Goal: Task Accomplishment & Management: Use online tool/utility

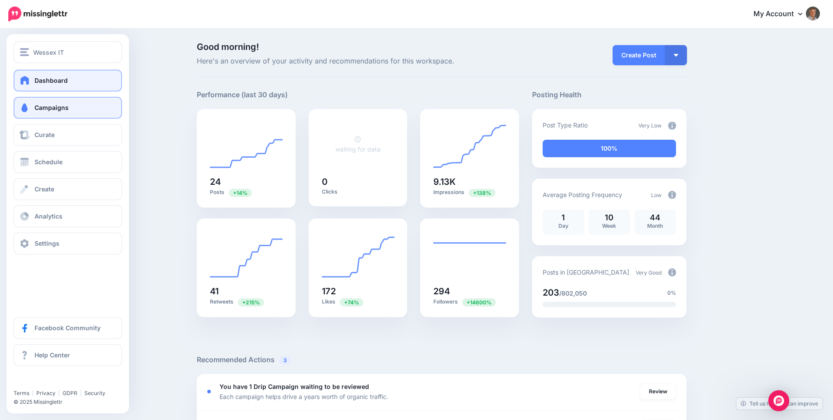
click at [42, 107] on span "Campaigns" at bounding box center [52, 107] width 34 height 7
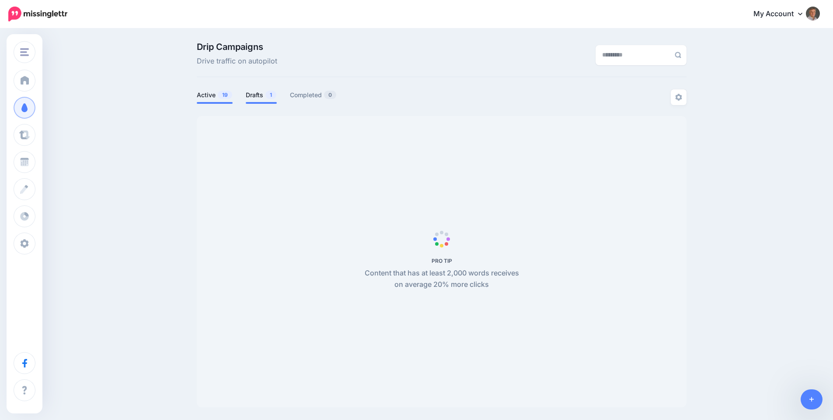
click at [262, 95] on link "Drafts 1" at bounding box center [261, 95] width 31 height 10
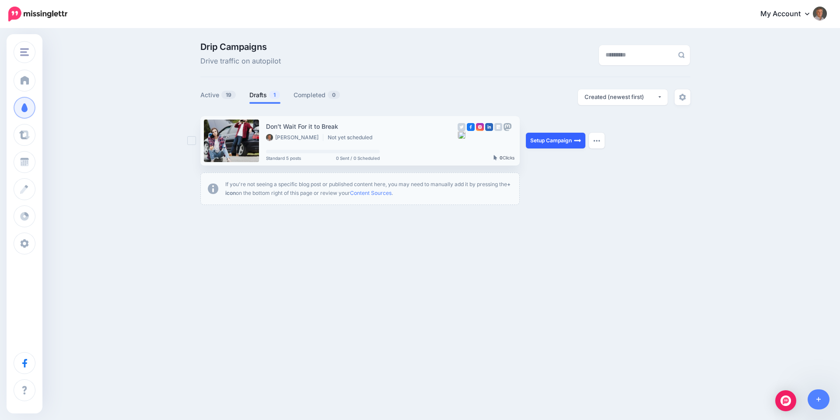
click at [544, 138] on link "Setup Campaign" at bounding box center [555, 141] width 59 height 16
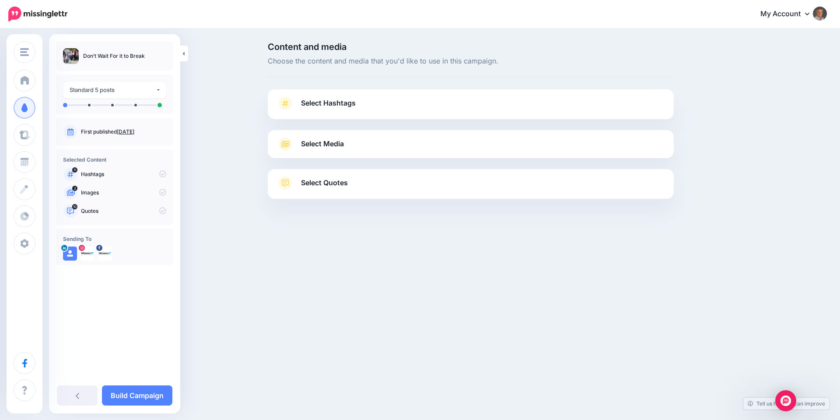
click at [332, 103] on span "Select Hashtags" at bounding box center [328, 103] width 55 height 12
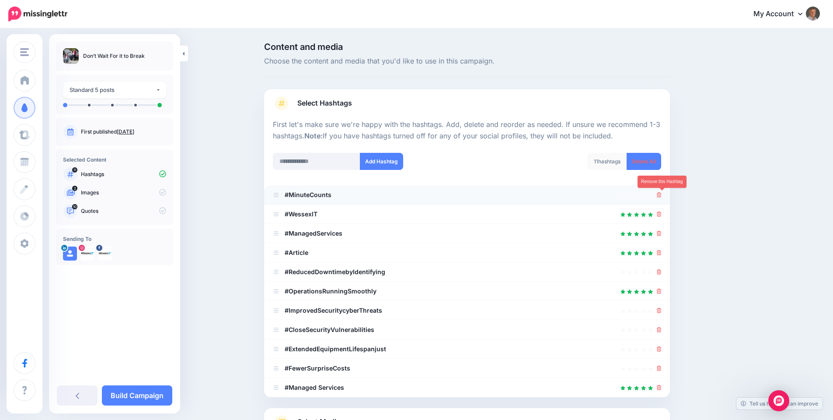
click at [662, 195] on icon at bounding box center [659, 194] width 5 height 5
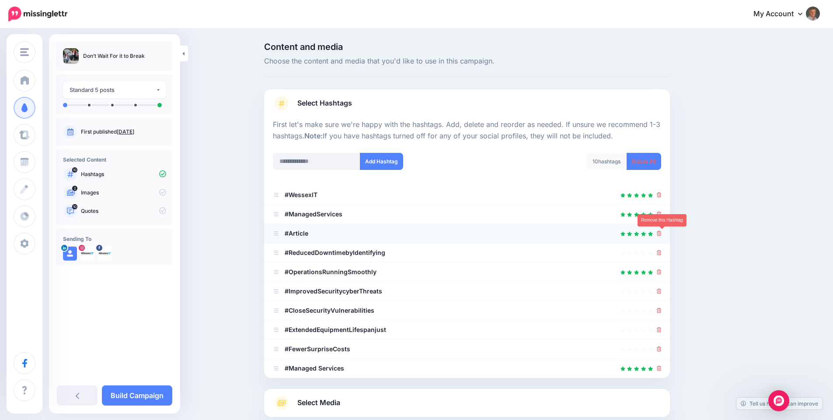
click at [662, 234] on icon at bounding box center [659, 233] width 5 height 5
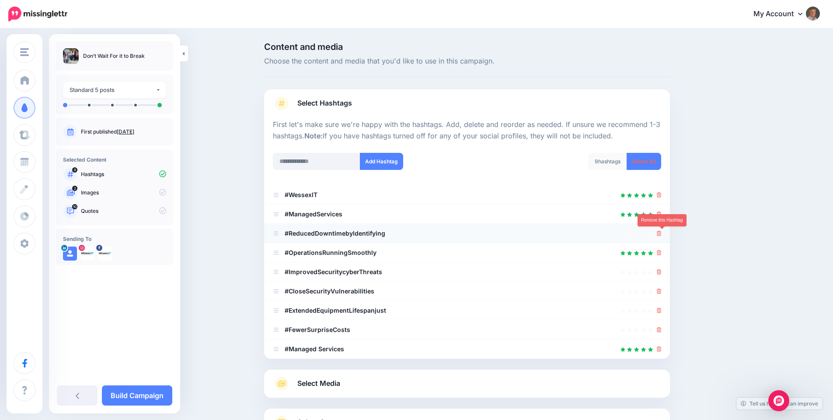
click at [662, 233] on icon at bounding box center [659, 233] width 5 height 5
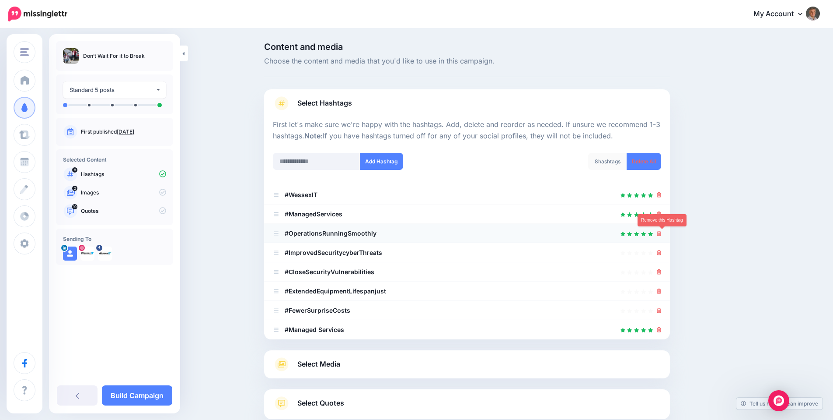
click at [662, 234] on icon at bounding box center [659, 233] width 5 height 5
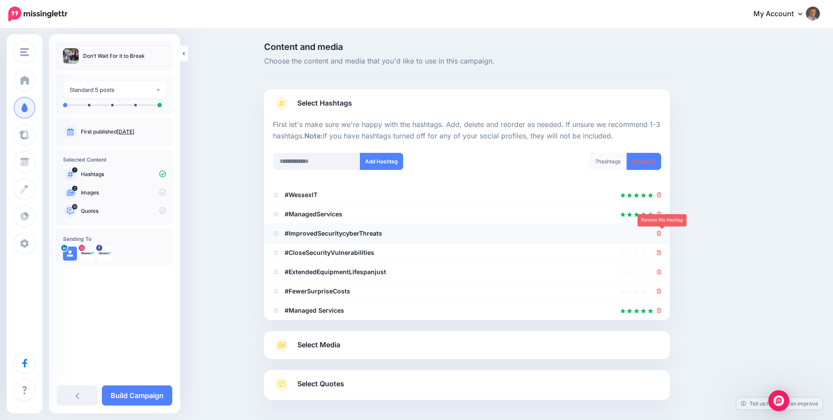
click at [662, 235] on icon at bounding box center [659, 233] width 5 height 5
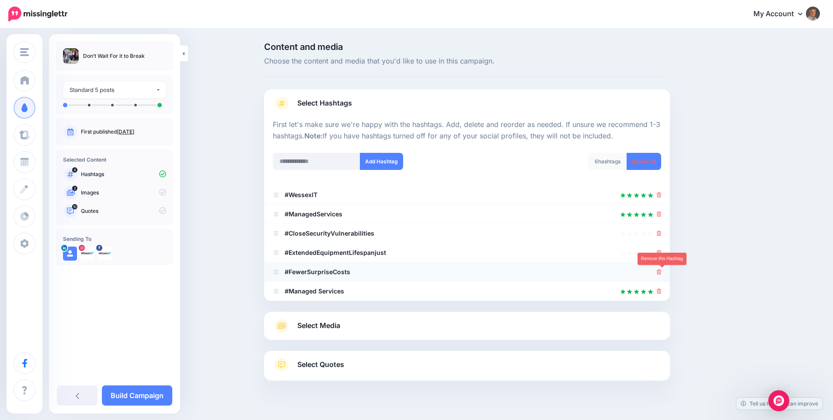
click at [662, 269] on icon at bounding box center [659, 271] width 5 height 5
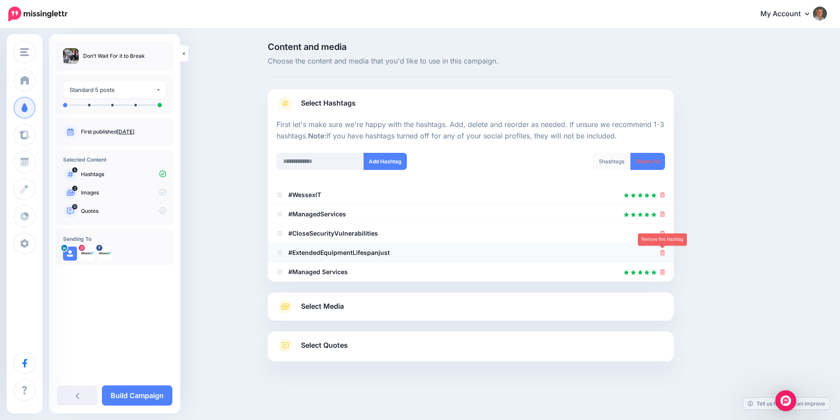
click at [661, 254] on icon at bounding box center [662, 252] width 5 height 5
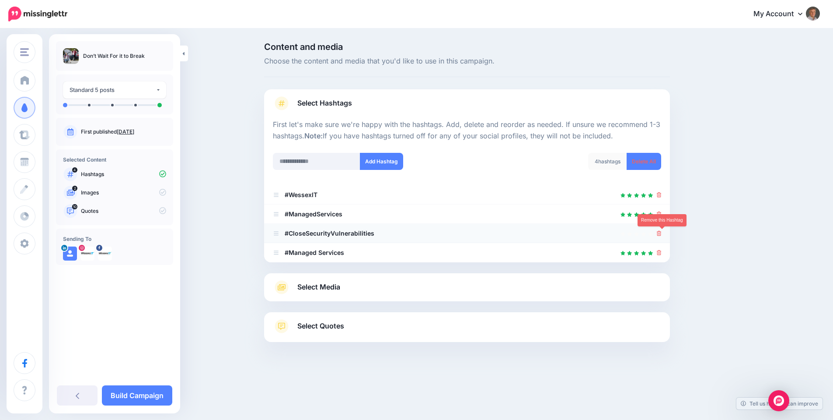
click at [662, 235] on icon at bounding box center [659, 233] width 5 height 5
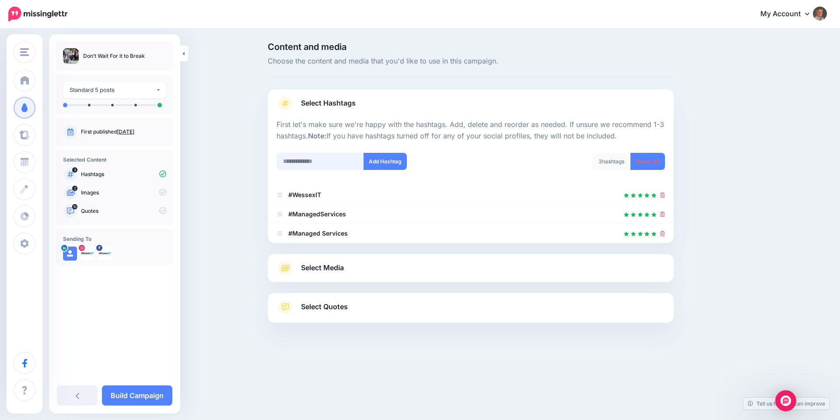
click at [340, 163] on input "text" at bounding box center [319, 161] width 87 height 17
type input "**********"
click at [377, 158] on button "Add Hashtag" at bounding box center [385, 161] width 43 height 17
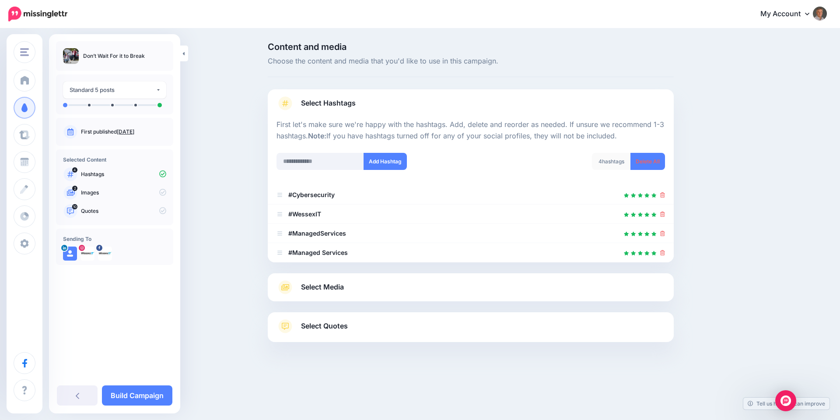
click at [317, 282] on span "Select Media" at bounding box center [322, 287] width 43 height 12
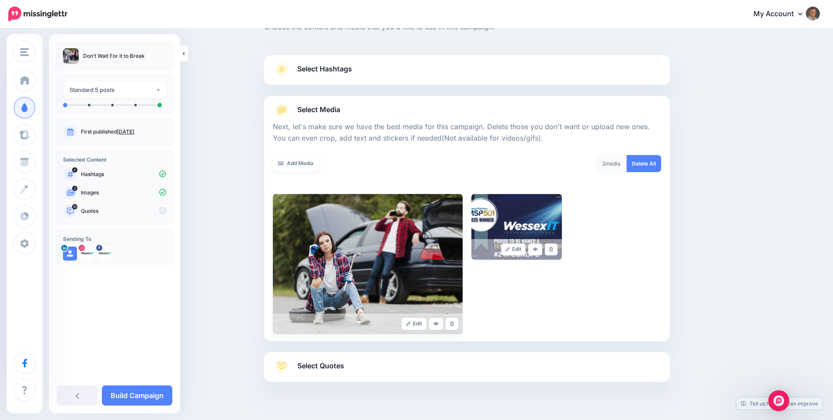
scroll to position [53, 0]
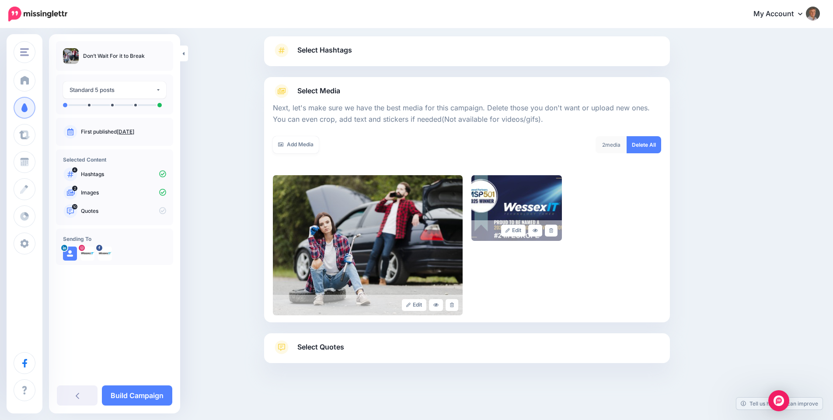
click at [332, 341] on span "Select Quotes" at bounding box center [320, 347] width 47 height 12
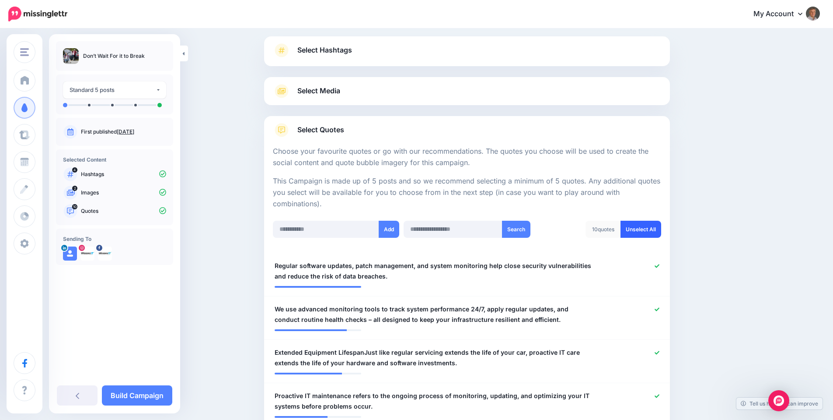
click at [650, 227] on link "Unselect All" at bounding box center [641, 228] width 41 height 17
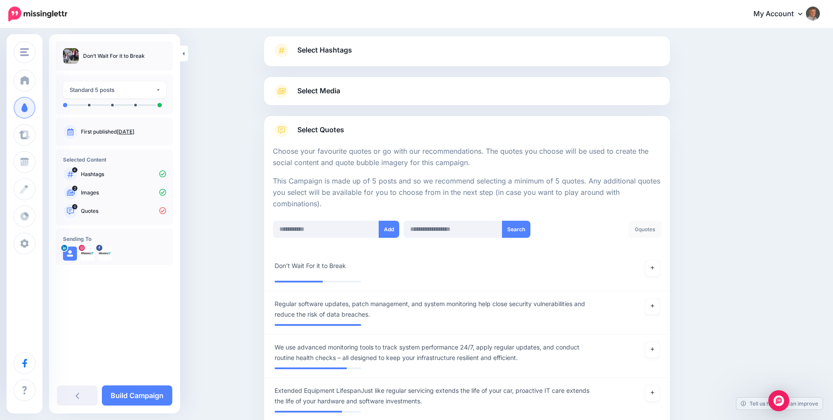
scroll to position [306, 0]
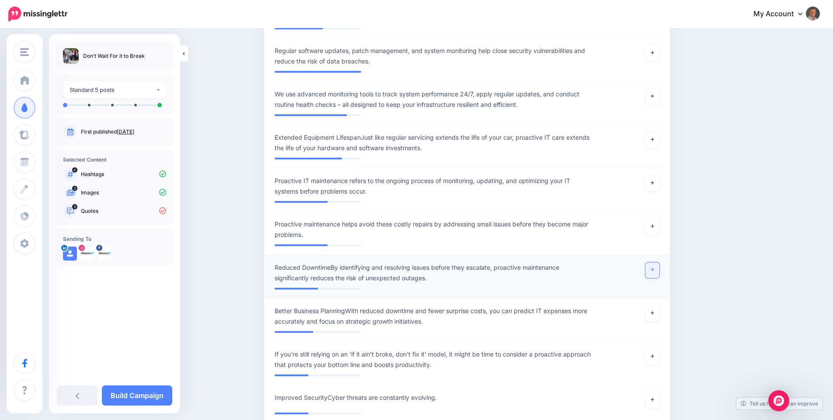
click at [654, 271] on icon at bounding box center [652, 269] width 3 height 5
click at [654, 358] on icon at bounding box center [652, 355] width 3 height 5
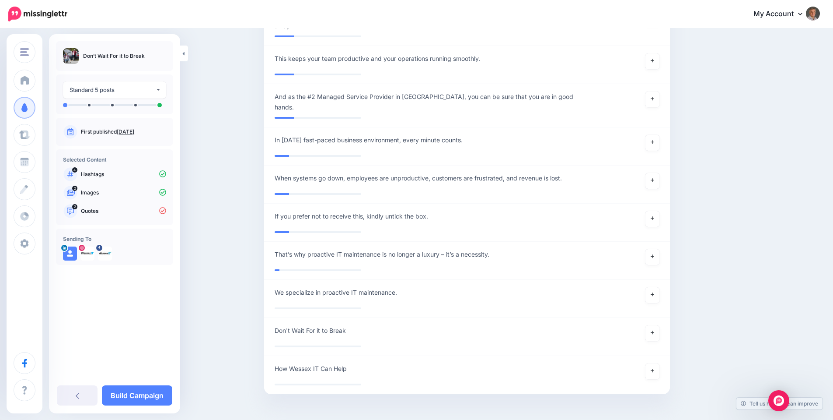
scroll to position [920, 0]
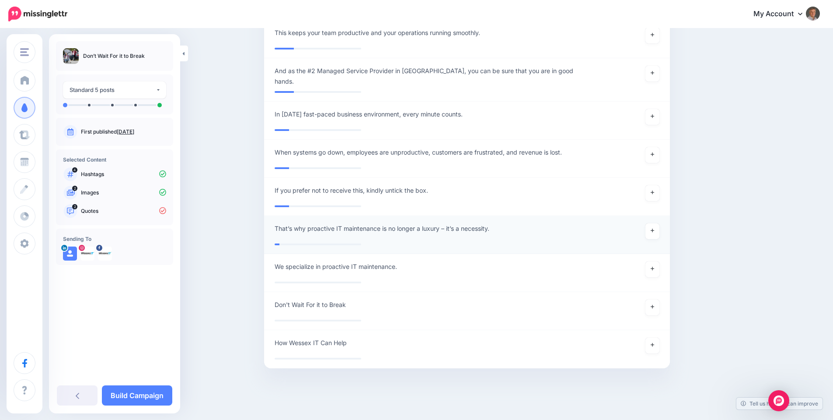
click at [301, 224] on span "That’s why proactive IT maintenance is no longer a luxury – it’s a necessity." at bounding box center [382, 228] width 215 height 10
drag, startPoint x: 312, startPoint y: 224, endPoint x: 266, endPoint y: 224, distance: 46.8
type textarea "**********"
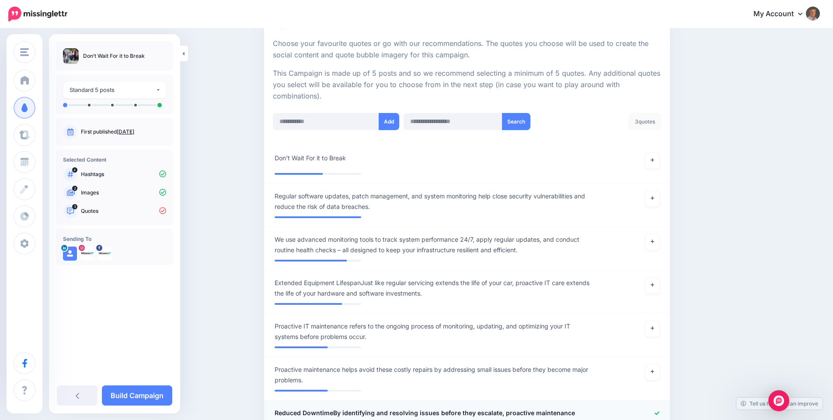
scroll to position [321, 0]
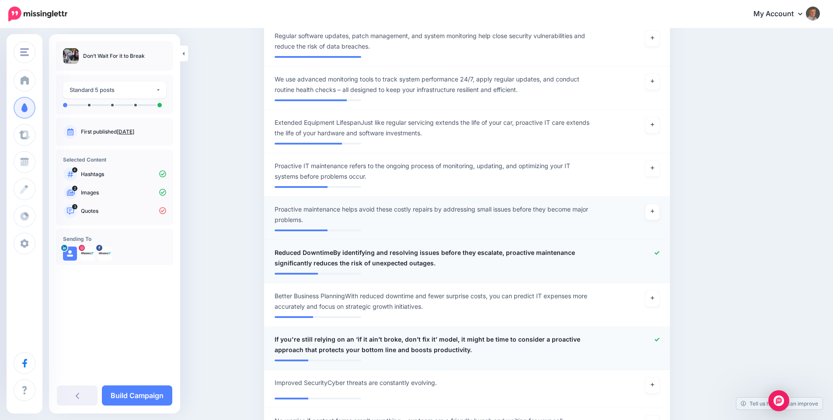
click at [448, 210] on span "Proactive maintenance helps avoid these costly repairs by addressing small issu…" at bounding box center [434, 214] width 319 height 21
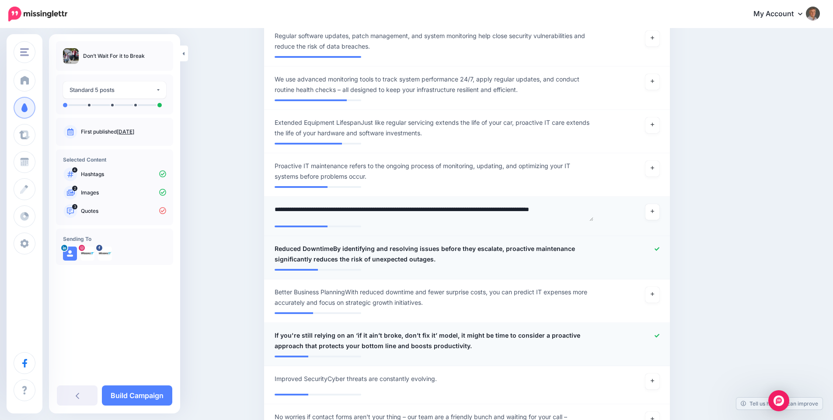
click at [391, 210] on textarea "**********" at bounding box center [434, 212] width 319 height 17
type textarea "**********"
click at [718, 236] on div "Content and media Choose the content and media that you'd like to use in this c…" at bounding box center [509, 362] width 503 height 1280
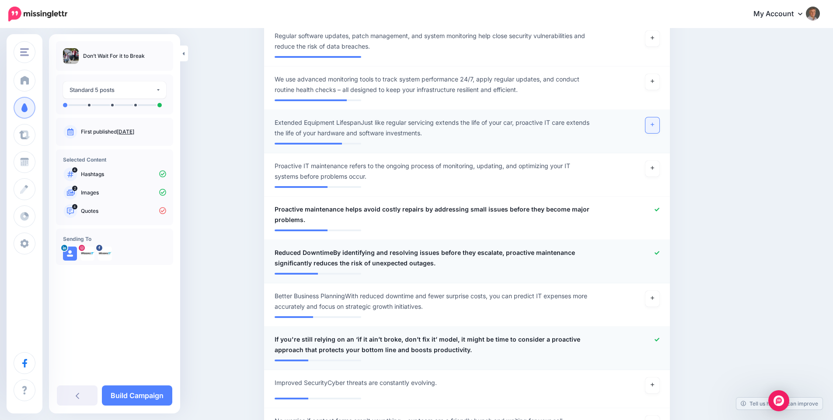
click at [654, 122] on icon at bounding box center [652, 124] width 3 height 5
click at [442, 129] on span "Extended Equipment LifespanJust like regular servicing extends the life of your…" at bounding box center [434, 127] width 319 height 21
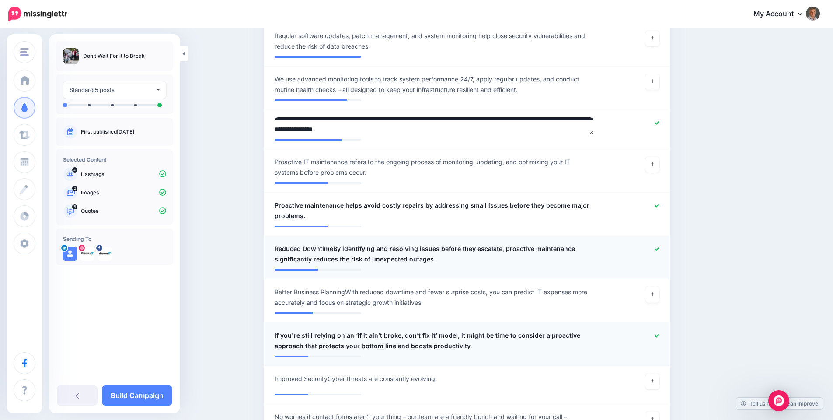
scroll to position [0, 0]
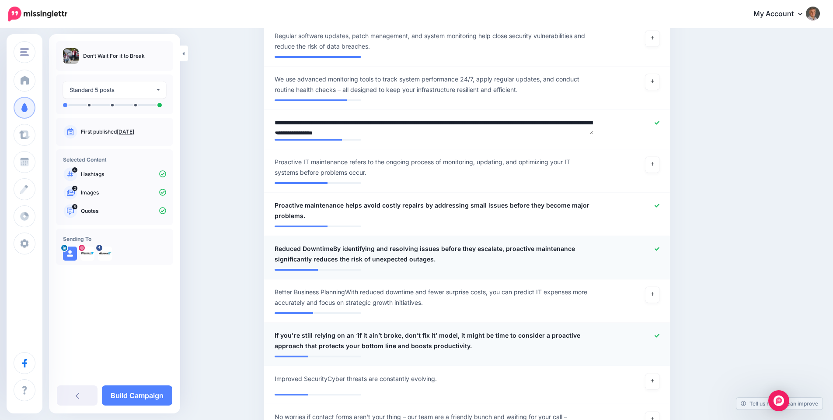
drag, startPoint x: 367, startPoint y: 123, endPoint x: 253, endPoint y: 120, distance: 113.8
click at [253, 120] on div "Content and media Choose the content and media that you'd like to use in this c…" at bounding box center [416, 362] width 833 height 1306
type textarea "**********"
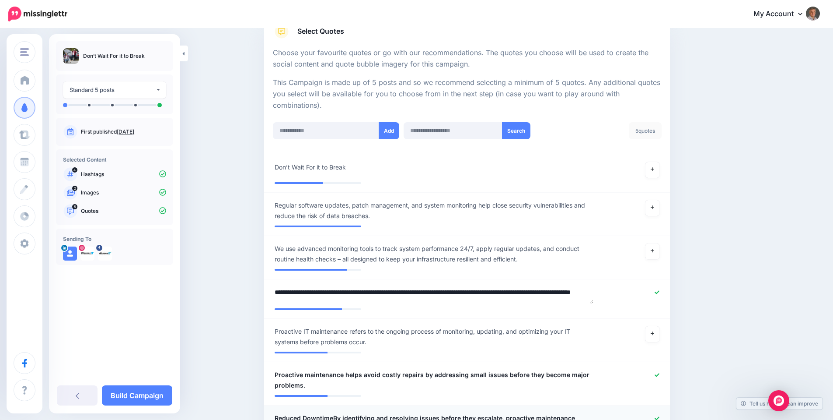
scroll to position [161, 0]
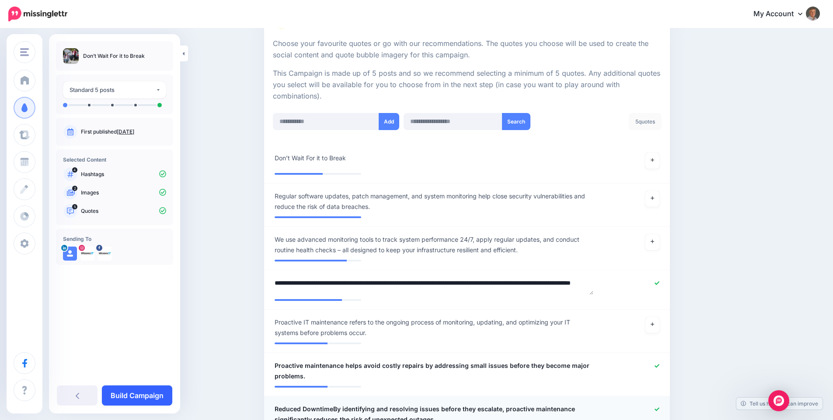
click at [136, 396] on link "Build Campaign" at bounding box center [137, 395] width 70 height 20
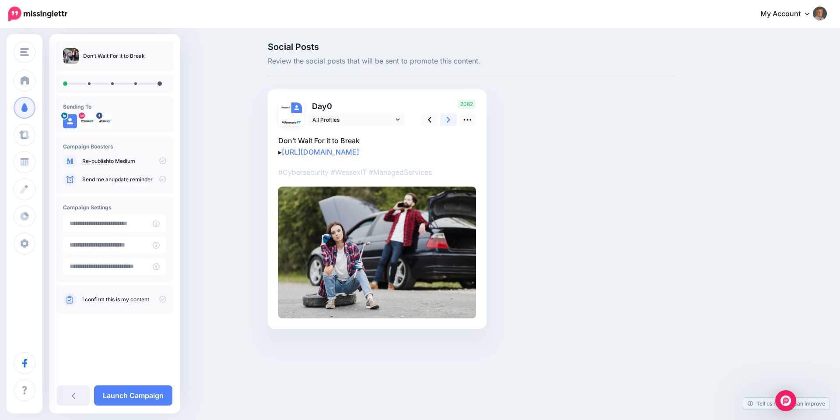
click at [450, 119] on icon at bounding box center [448, 119] width 3 height 9
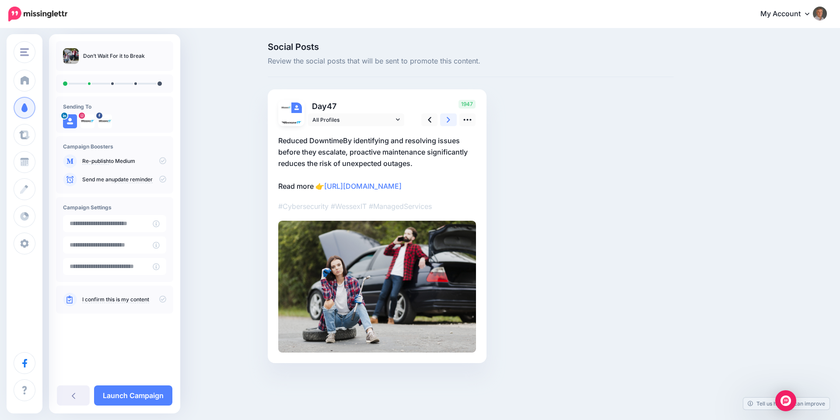
click at [449, 119] on icon at bounding box center [448, 120] width 3 height 6
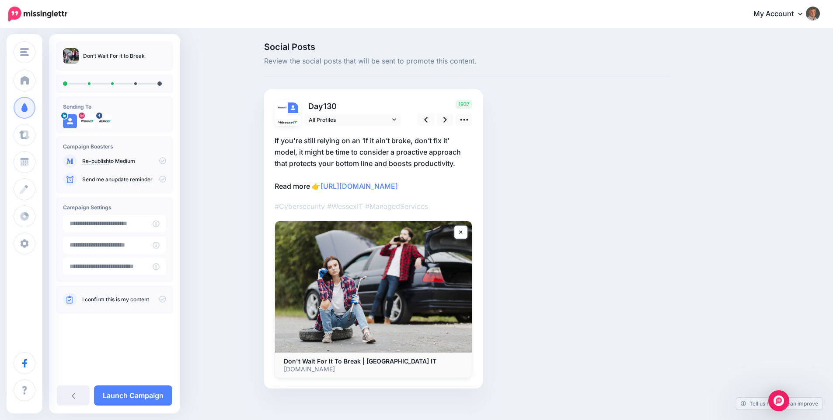
click at [418, 155] on p "If you're still relying on an ‘if it ain’t broke, don’t fix it’ model, it might…" at bounding box center [374, 163] width 198 height 57
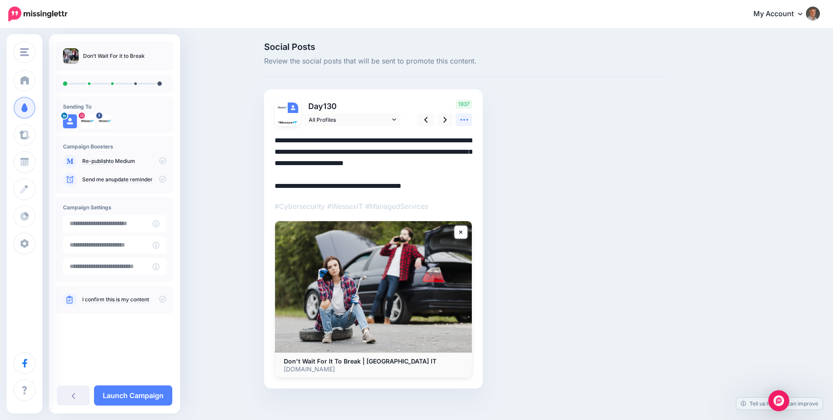
click at [464, 120] on icon at bounding box center [464, 120] width 8 height 2
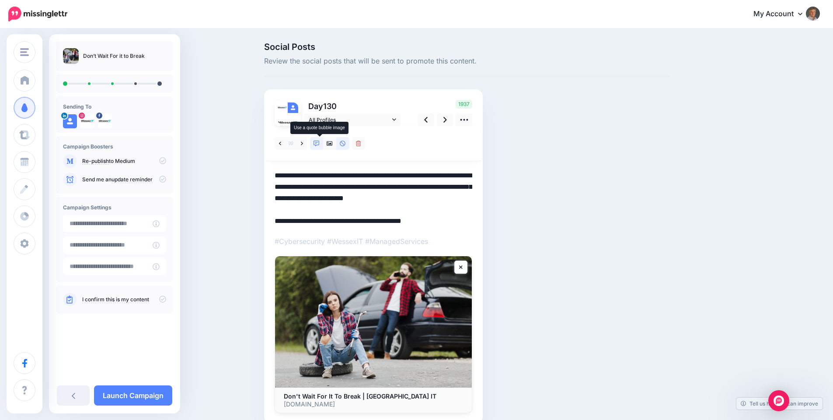
click at [318, 143] on icon at bounding box center [317, 143] width 6 height 6
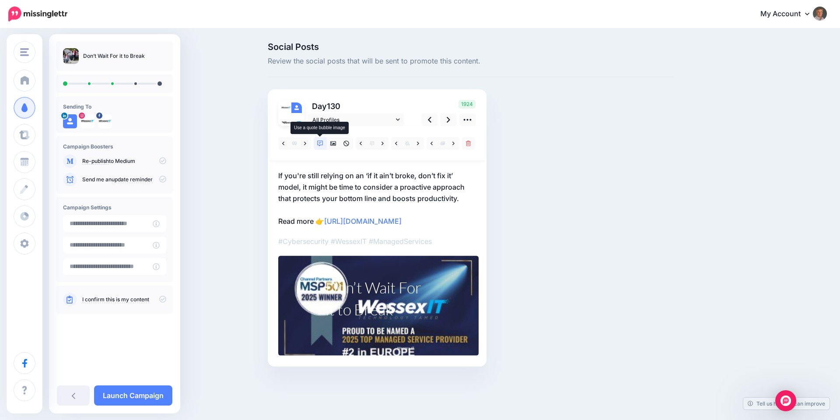
click at [318, 143] on icon at bounding box center [320, 143] width 6 height 6
click at [420, 144] on link at bounding box center [418, 143] width 11 height 13
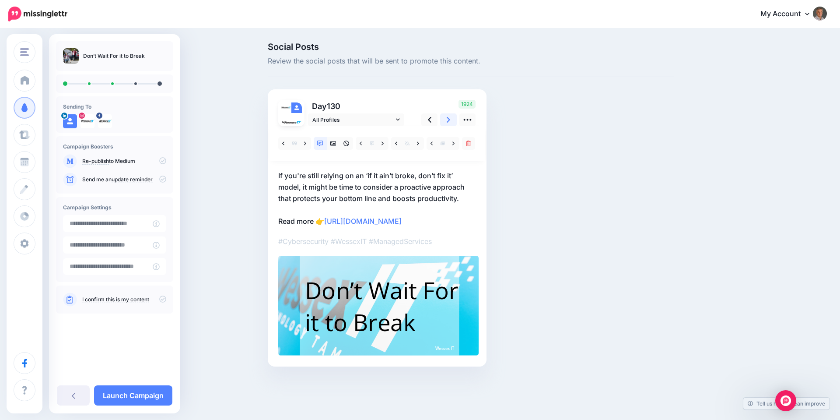
click at [449, 118] on icon at bounding box center [448, 119] width 3 height 9
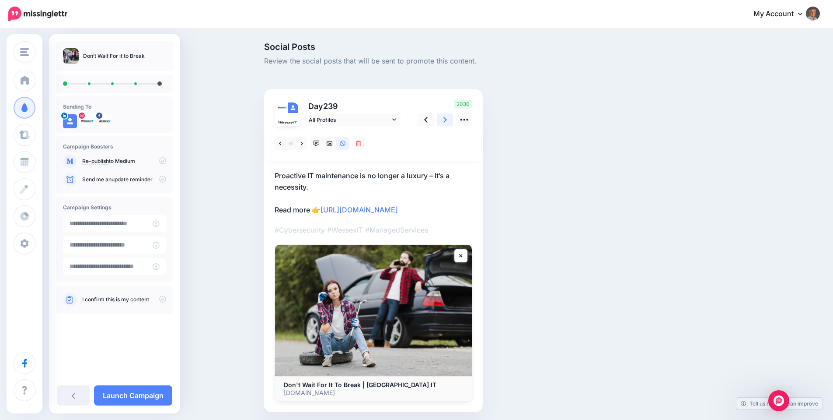
click at [447, 118] on icon at bounding box center [445, 119] width 3 height 9
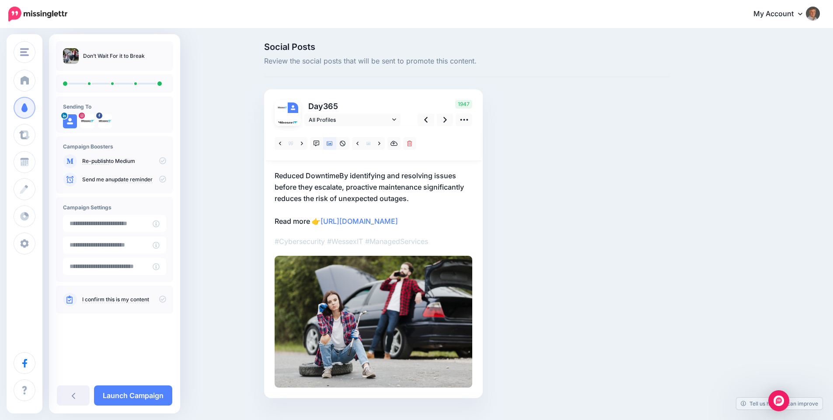
click at [350, 178] on p "Reduced DowntimeBy identifying and resolving issues before they escalate, proac…" at bounding box center [374, 198] width 198 height 57
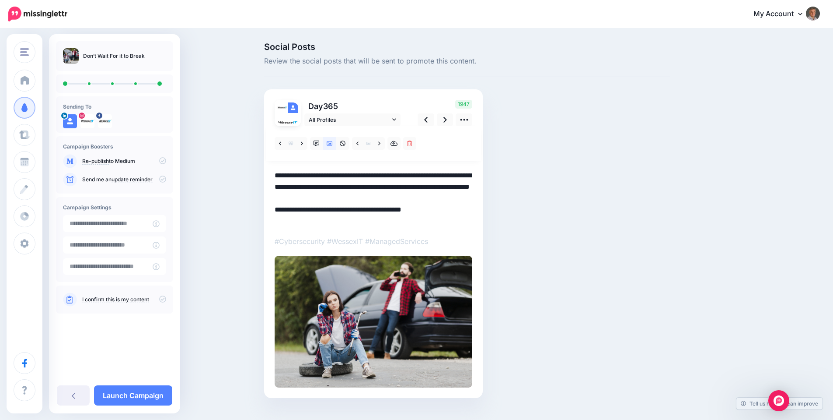
drag, startPoint x: 341, startPoint y: 174, endPoint x: 268, endPoint y: 177, distance: 73.1
click at [268, 177] on div "Day 365 All Profiles" at bounding box center [373, 243] width 219 height 309
click at [427, 180] on textarea "**********" at bounding box center [374, 198] width 198 height 57
type textarea "**********"
click at [381, 144] on link at bounding box center [379, 143] width 11 height 13
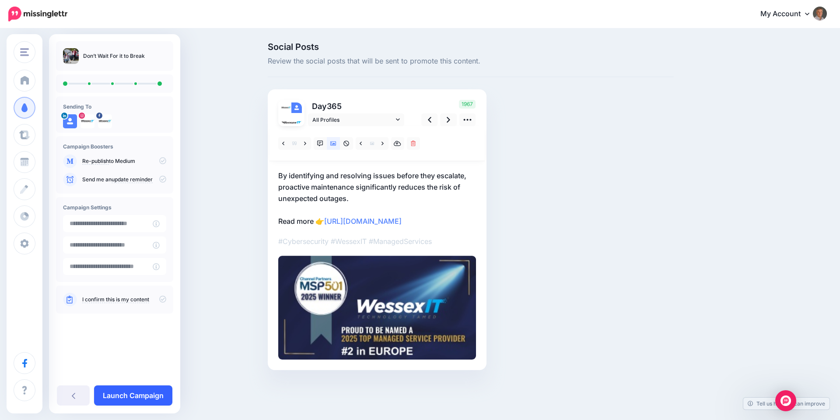
click at [124, 395] on link "Launch Campaign" at bounding box center [133, 395] width 78 height 20
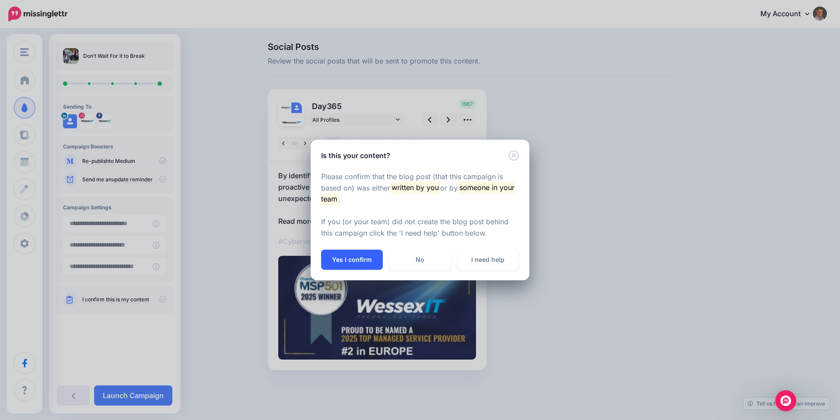
click at [361, 258] on button "Yes I confirm" at bounding box center [352, 259] width 62 height 20
